Goal: Task Accomplishment & Management: Manage account settings

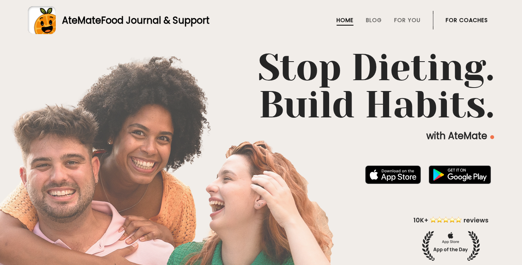
click at [461, 18] on link "For Coaches" at bounding box center [467, 20] width 42 height 6
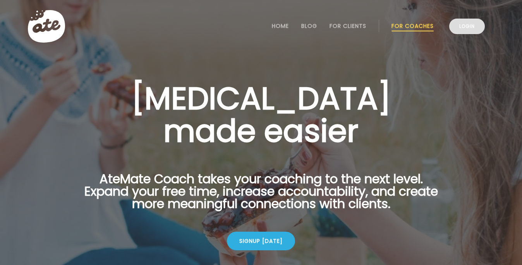
click at [461, 26] on link "Login" at bounding box center [467, 26] width 36 height 15
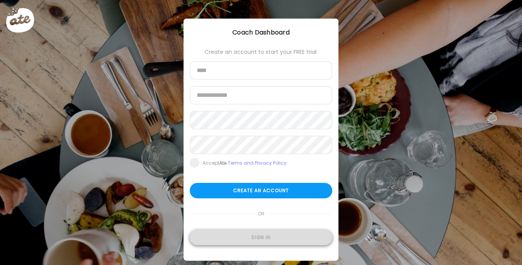
type input "**********"
click at [275, 236] on div "Sign in" at bounding box center [261, 237] width 143 height 15
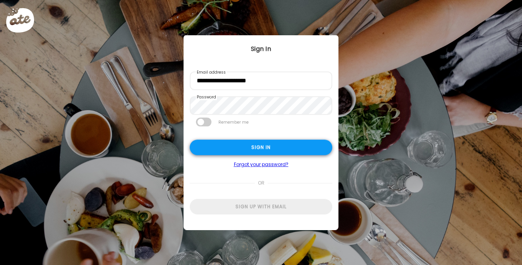
click at [265, 144] on div "Sign in" at bounding box center [261, 147] width 143 height 15
type input "**********"
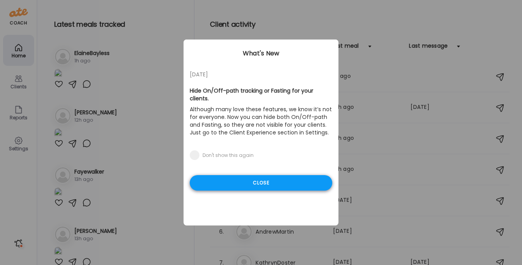
click at [282, 176] on div "Close" at bounding box center [261, 182] width 143 height 15
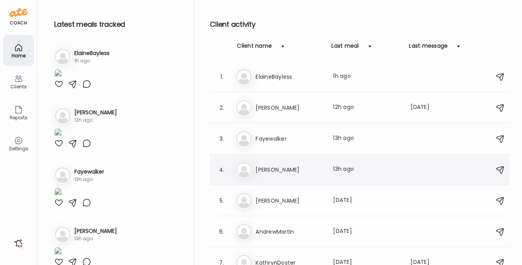
click at [277, 171] on h3 "Maria" at bounding box center [290, 169] width 68 height 9
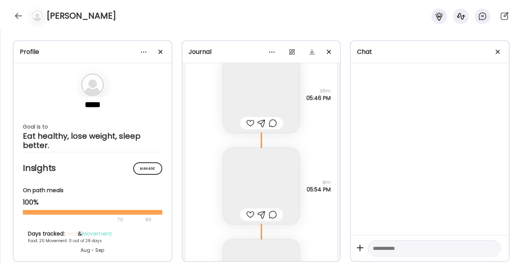
scroll to position [15979, 0]
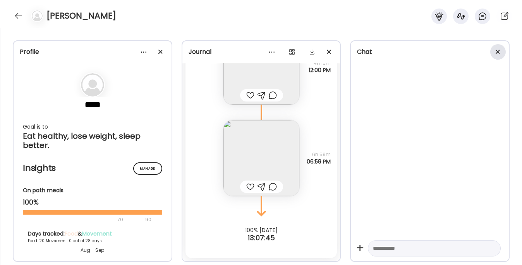
click at [498, 49] on div at bounding box center [497, 51] width 15 height 15
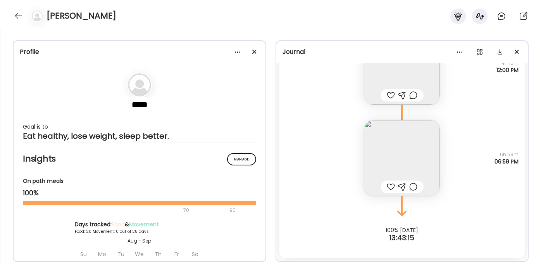
click at [420, 153] on img at bounding box center [402, 158] width 76 height 76
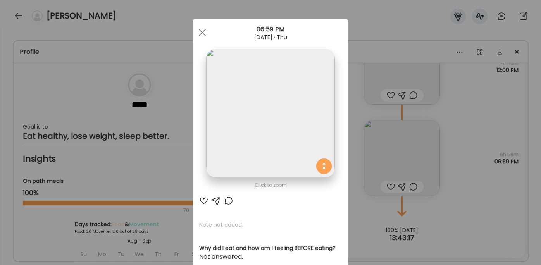
click at [303, 121] on img at bounding box center [270, 113] width 128 height 128
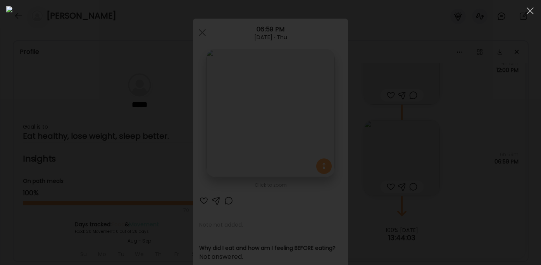
click at [473, 178] on div at bounding box center [270, 132] width 528 height 253
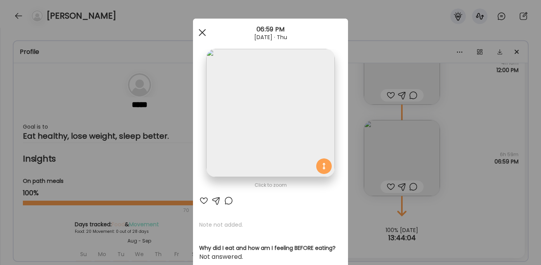
click at [203, 31] on span at bounding box center [202, 32] width 7 height 7
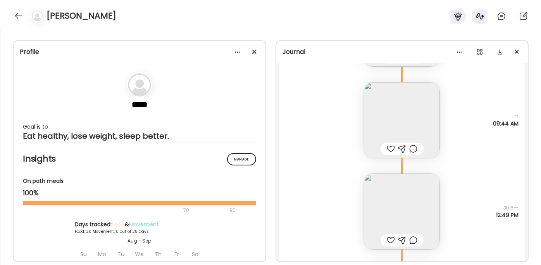
scroll to position [15096, 0]
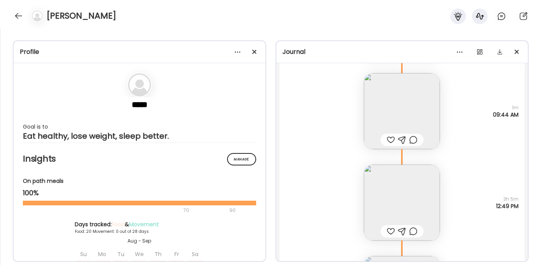
click at [402, 105] on img at bounding box center [402, 111] width 76 height 76
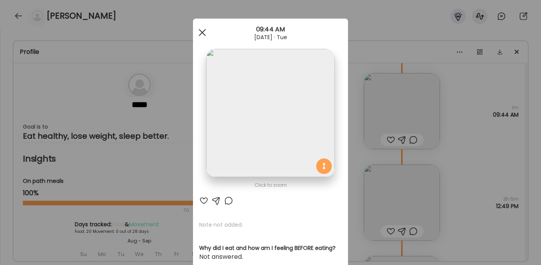
click at [202, 32] on span at bounding box center [202, 32] width 7 height 7
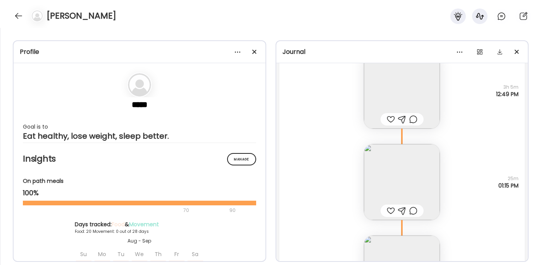
scroll to position [15314, 0]
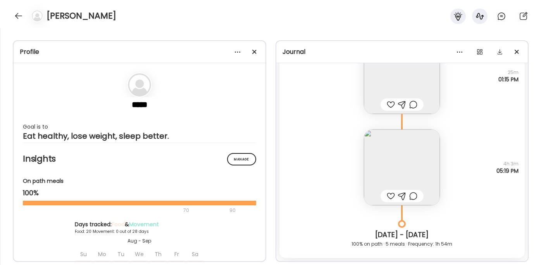
click at [387, 160] on img at bounding box center [402, 167] width 76 height 76
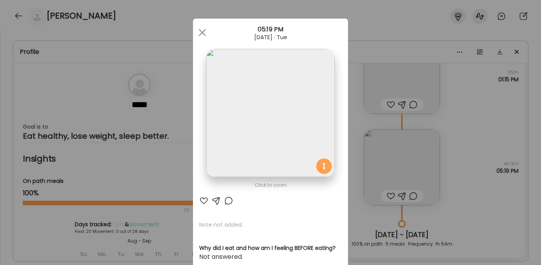
click at [292, 120] on img at bounding box center [270, 113] width 128 height 128
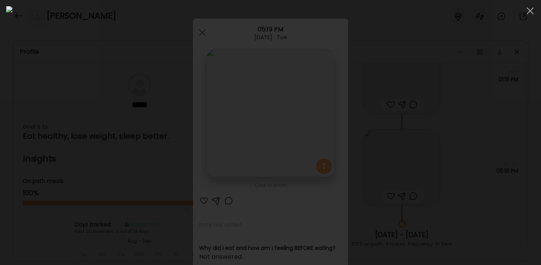
click at [477, 204] on div at bounding box center [270, 132] width 528 height 253
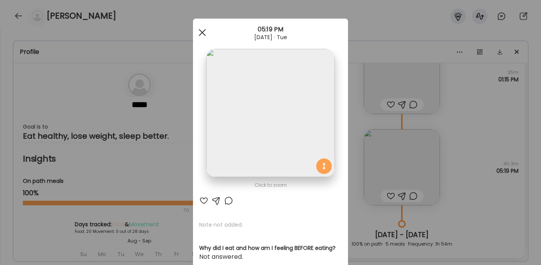
click at [202, 32] on span at bounding box center [202, 32] width 7 height 7
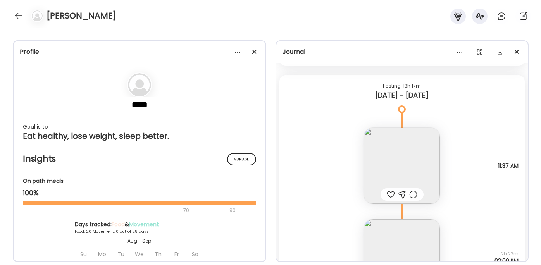
scroll to position [13959, 0]
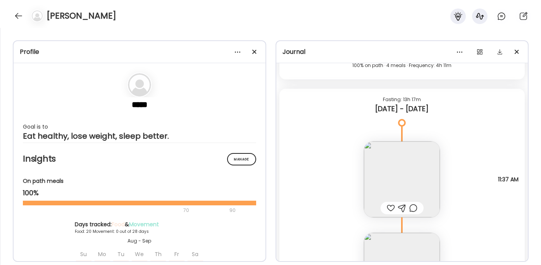
click at [397, 177] on img at bounding box center [402, 179] width 76 height 76
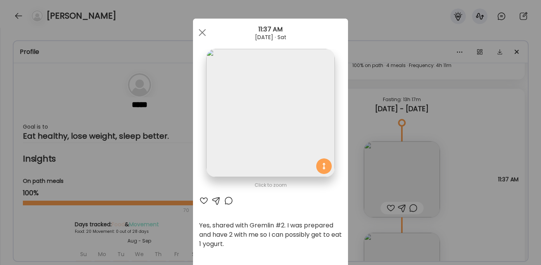
click at [272, 142] on img at bounding box center [270, 113] width 128 height 128
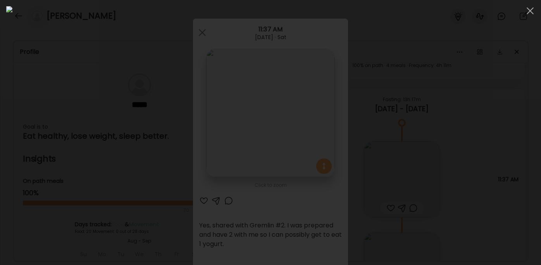
click at [472, 180] on div at bounding box center [270, 132] width 528 height 253
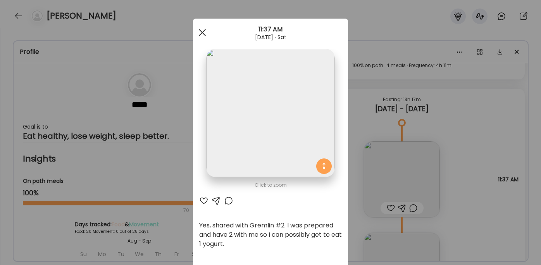
click at [204, 33] on div at bounding box center [201, 32] width 15 height 15
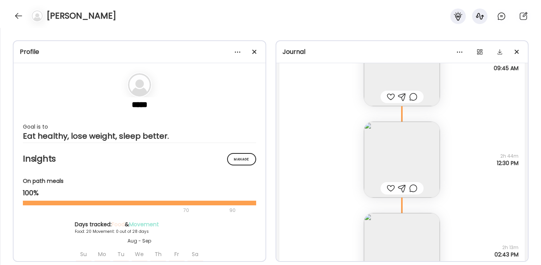
scroll to position [13702, 0]
click at [400, 151] on img at bounding box center [402, 155] width 76 height 76
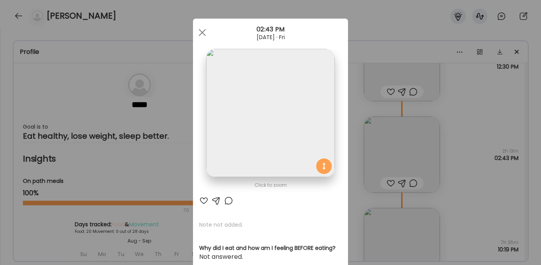
click at [303, 116] on img at bounding box center [270, 113] width 128 height 128
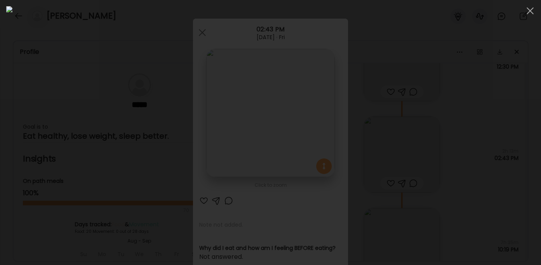
click at [464, 177] on div at bounding box center [270, 132] width 528 height 253
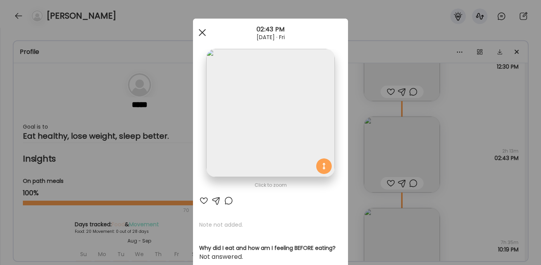
click at [202, 33] on span at bounding box center [202, 32] width 7 height 7
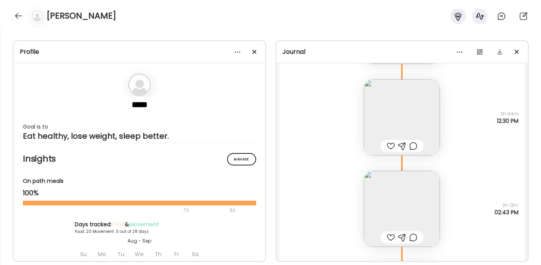
scroll to position [13649, 0]
